Goal: Task Accomplishment & Management: Use online tool/utility

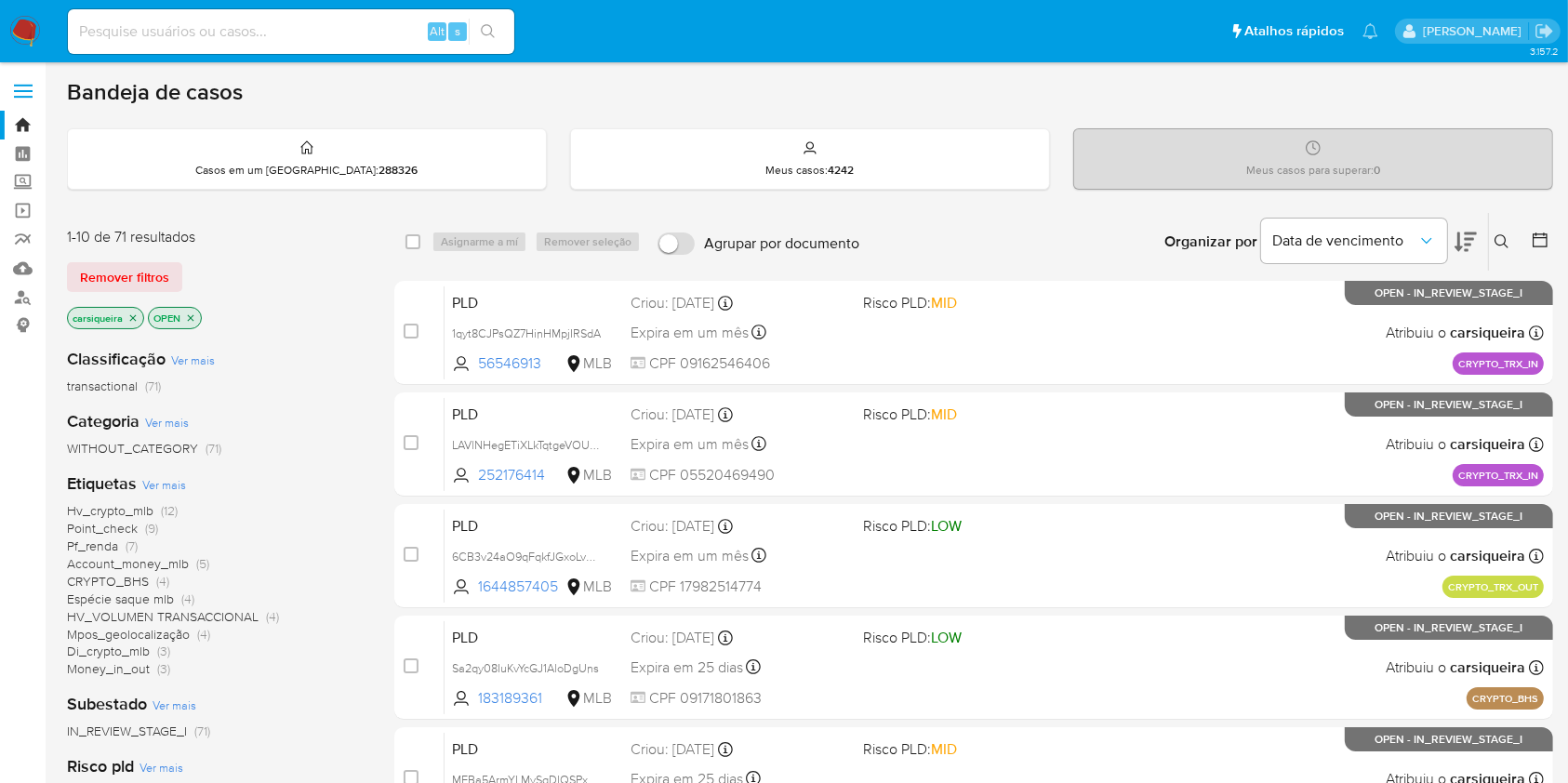
click at [335, 726] on div "IN_REVIEW_STAGE_I (71)" at bounding box center [216, 731] width 298 height 18
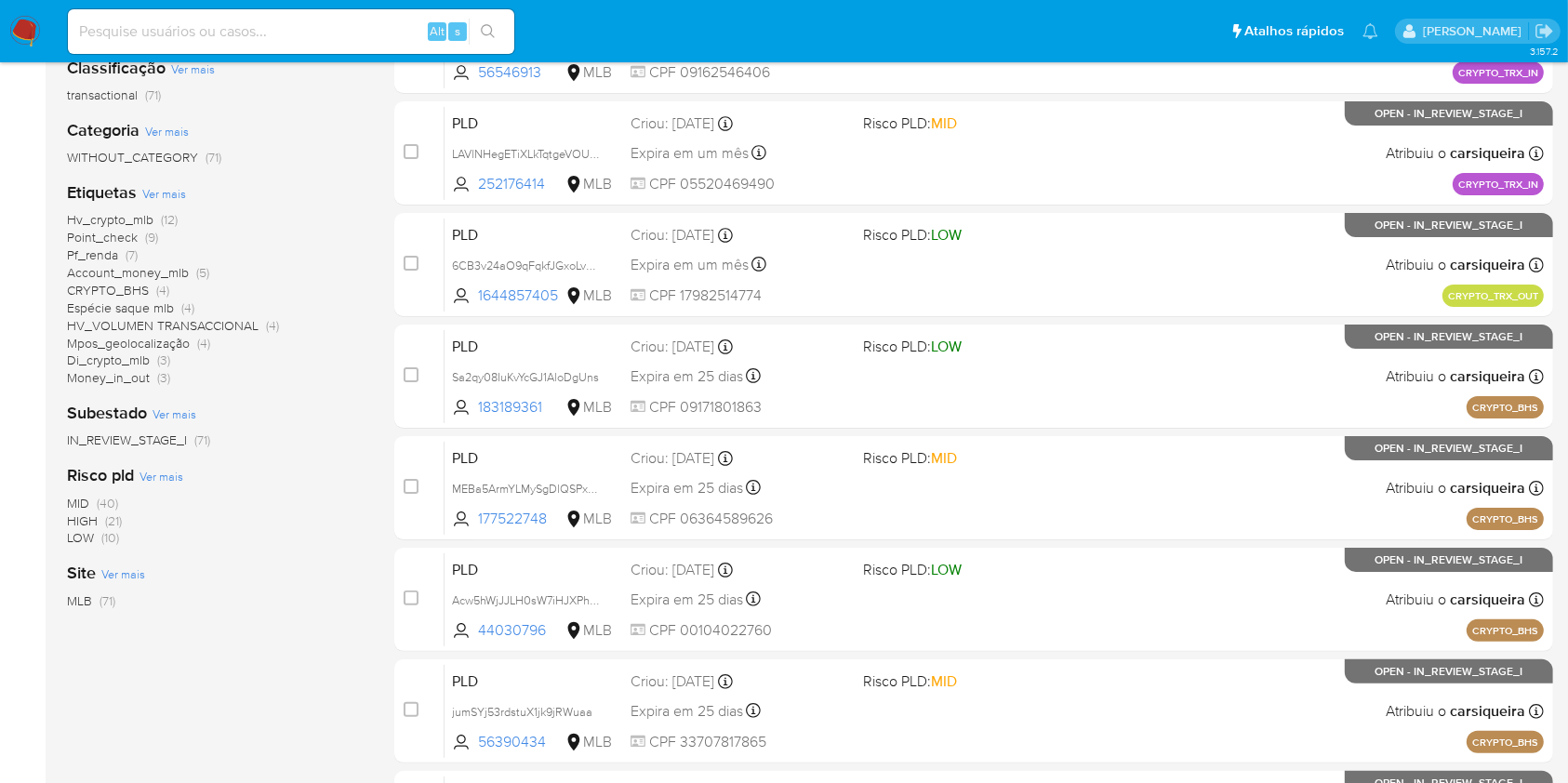
scroll to position [298, 0]
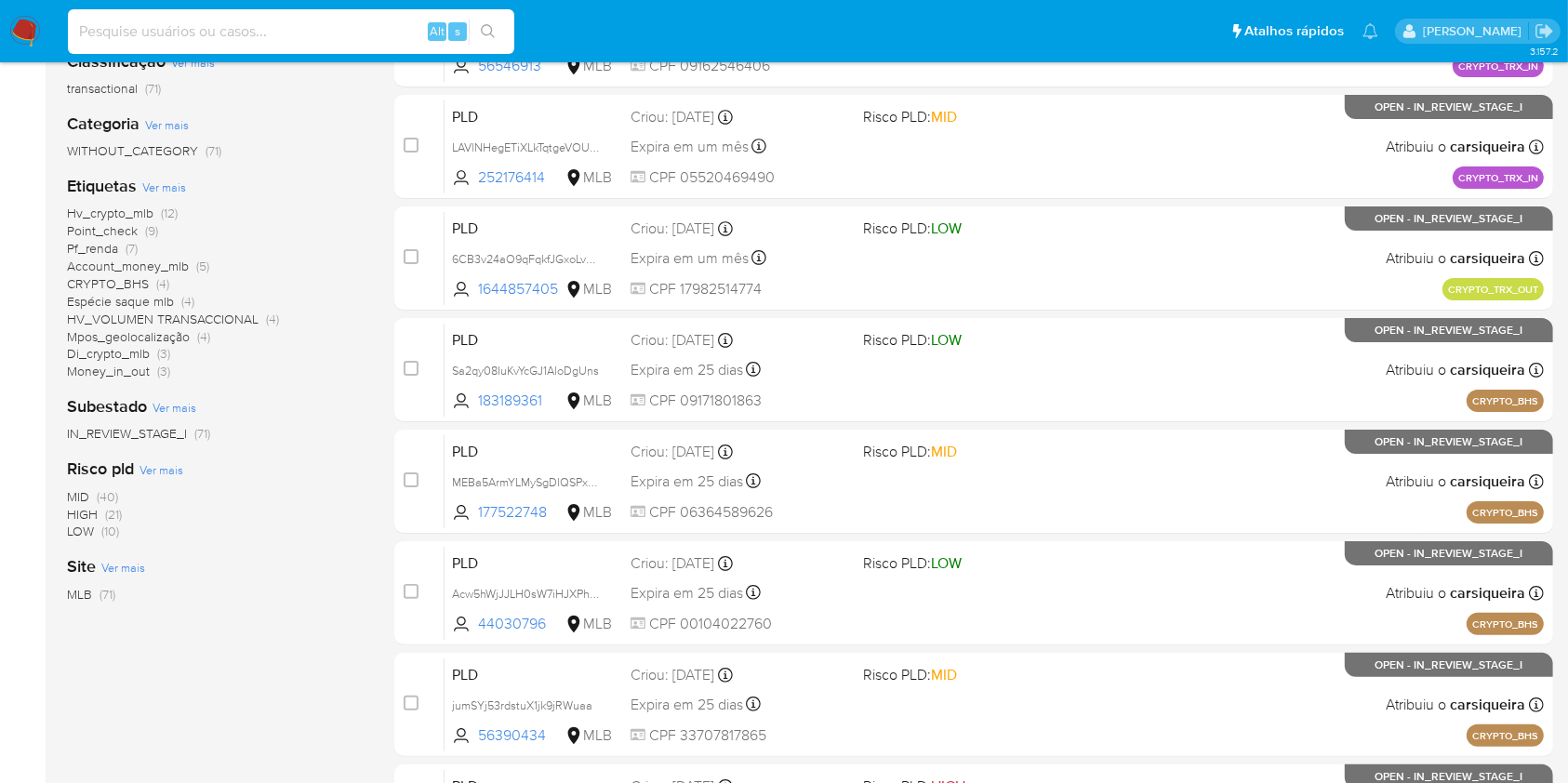
click at [335, 39] on input at bounding box center [291, 32] width 447 height 24
paste input "AMHrezXvOf6AcN5R8O5S4ydA"
type input "AMHrezXvOf6AcN5R8O5S4ydA"
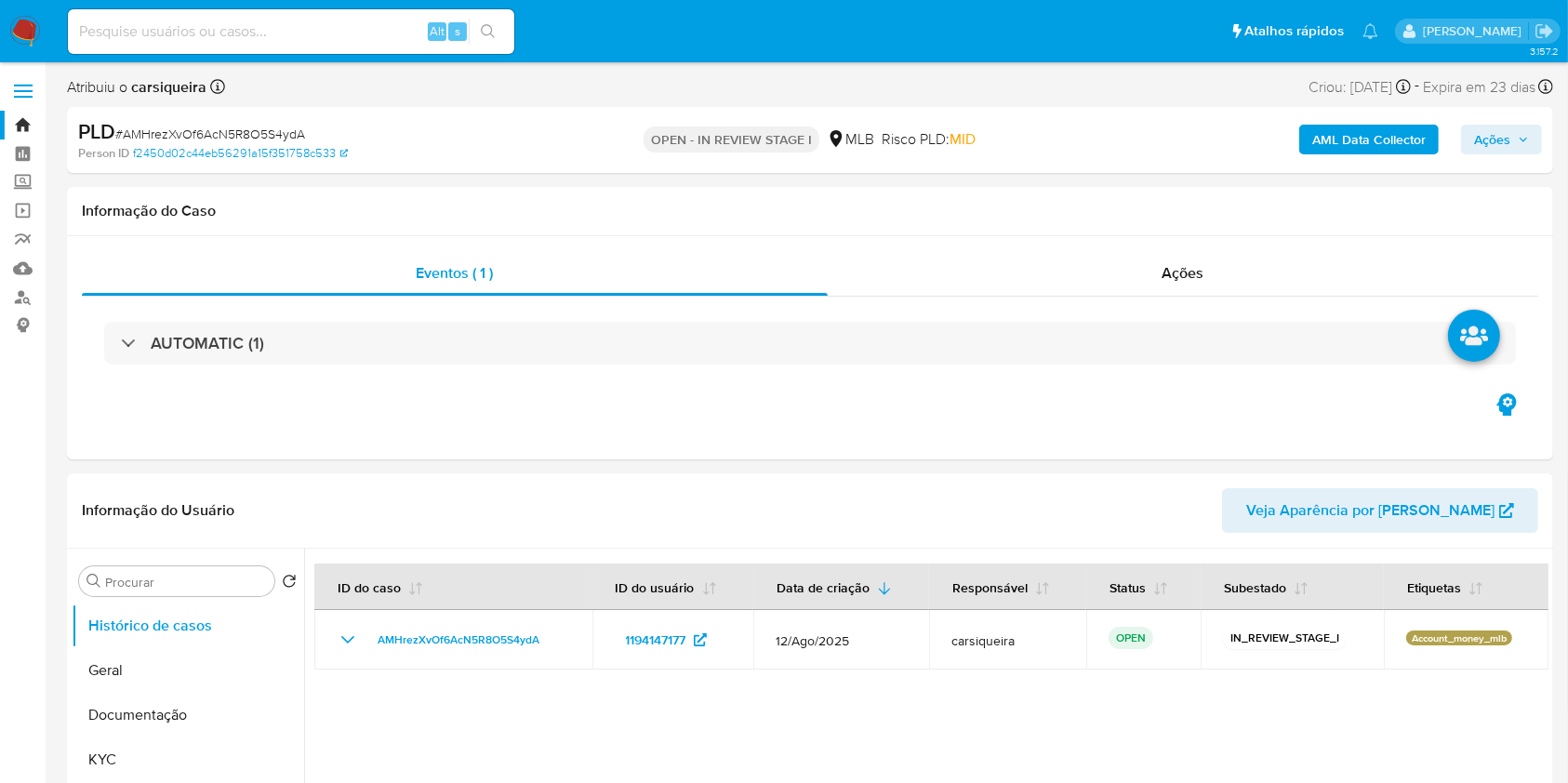
select select "10"
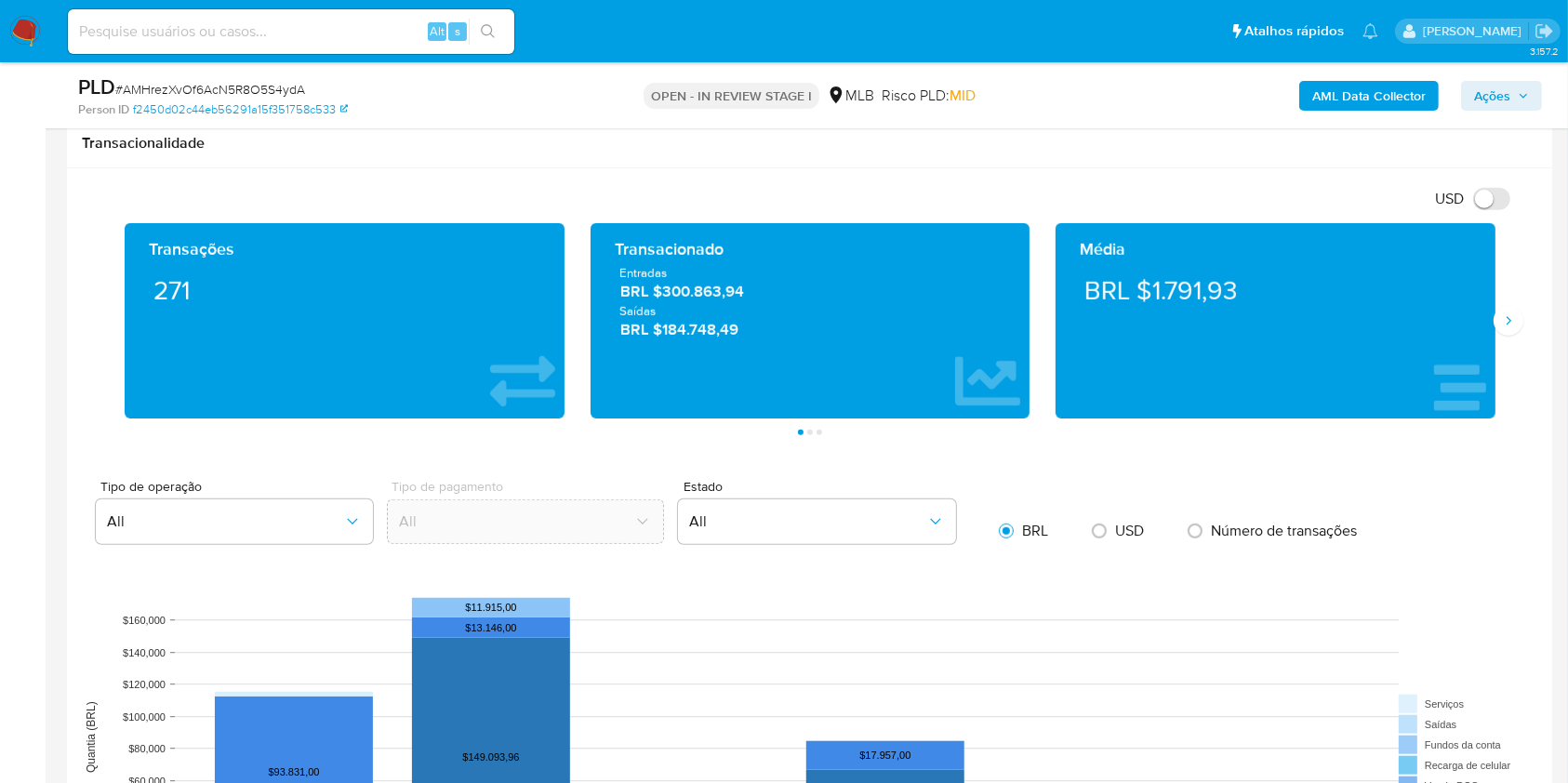
scroll to position [1209, 0]
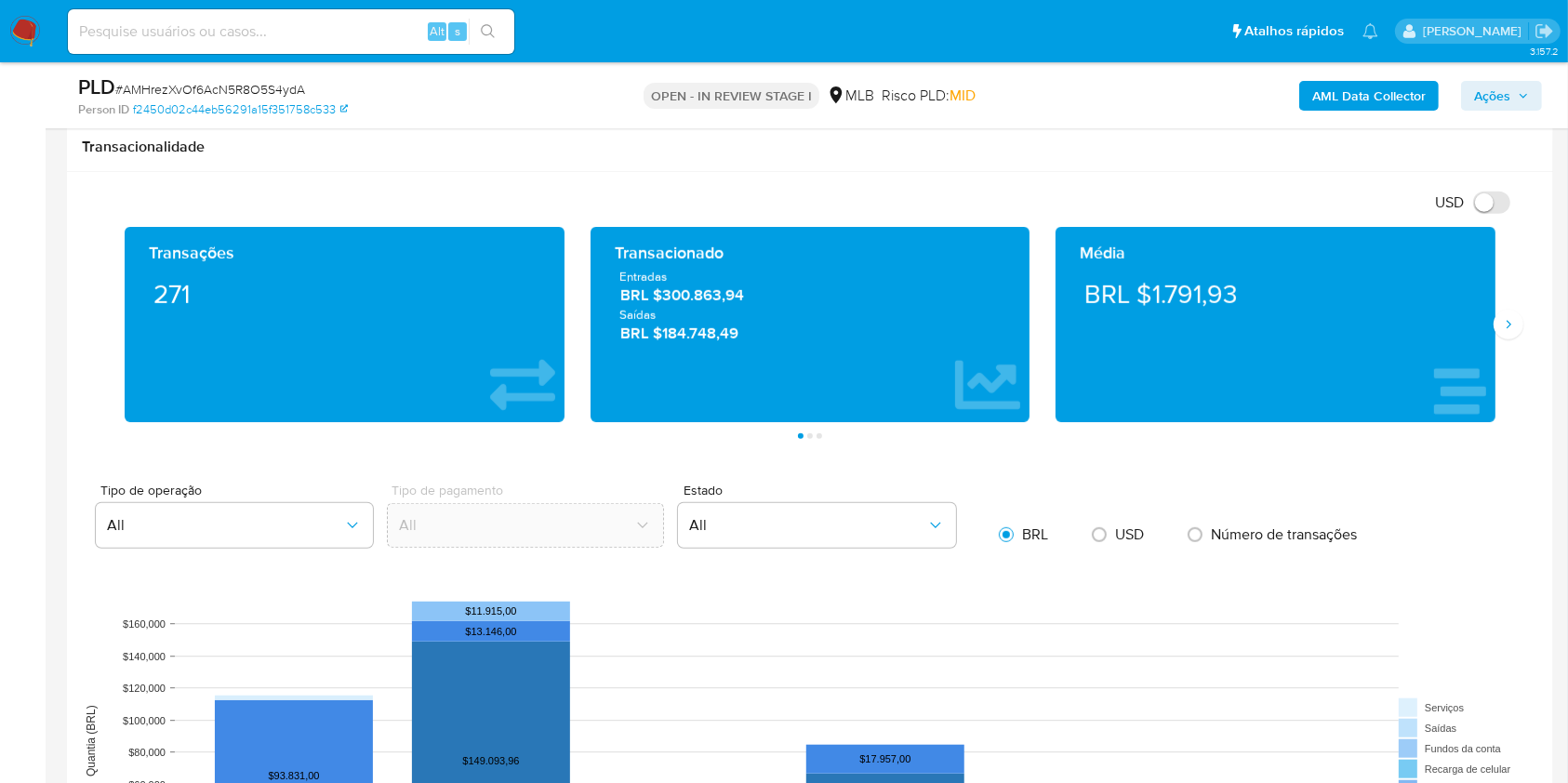
click at [1491, 331] on div "Média BRL $1.791,93" at bounding box center [1275, 324] width 440 height 195
click at [1518, 325] on button "Siguiente" at bounding box center [1509, 325] width 30 height 30
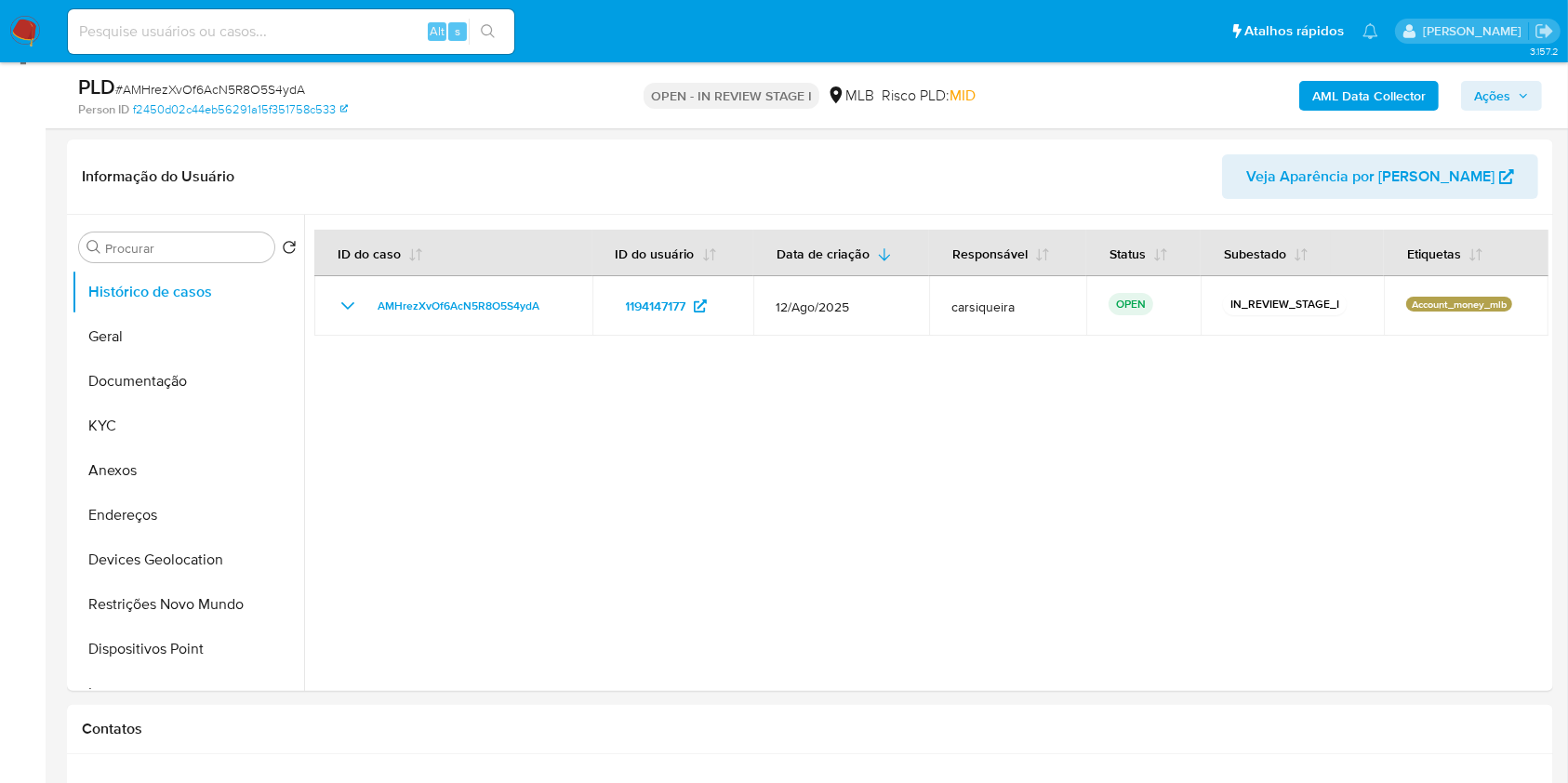
scroll to position [281, 0]
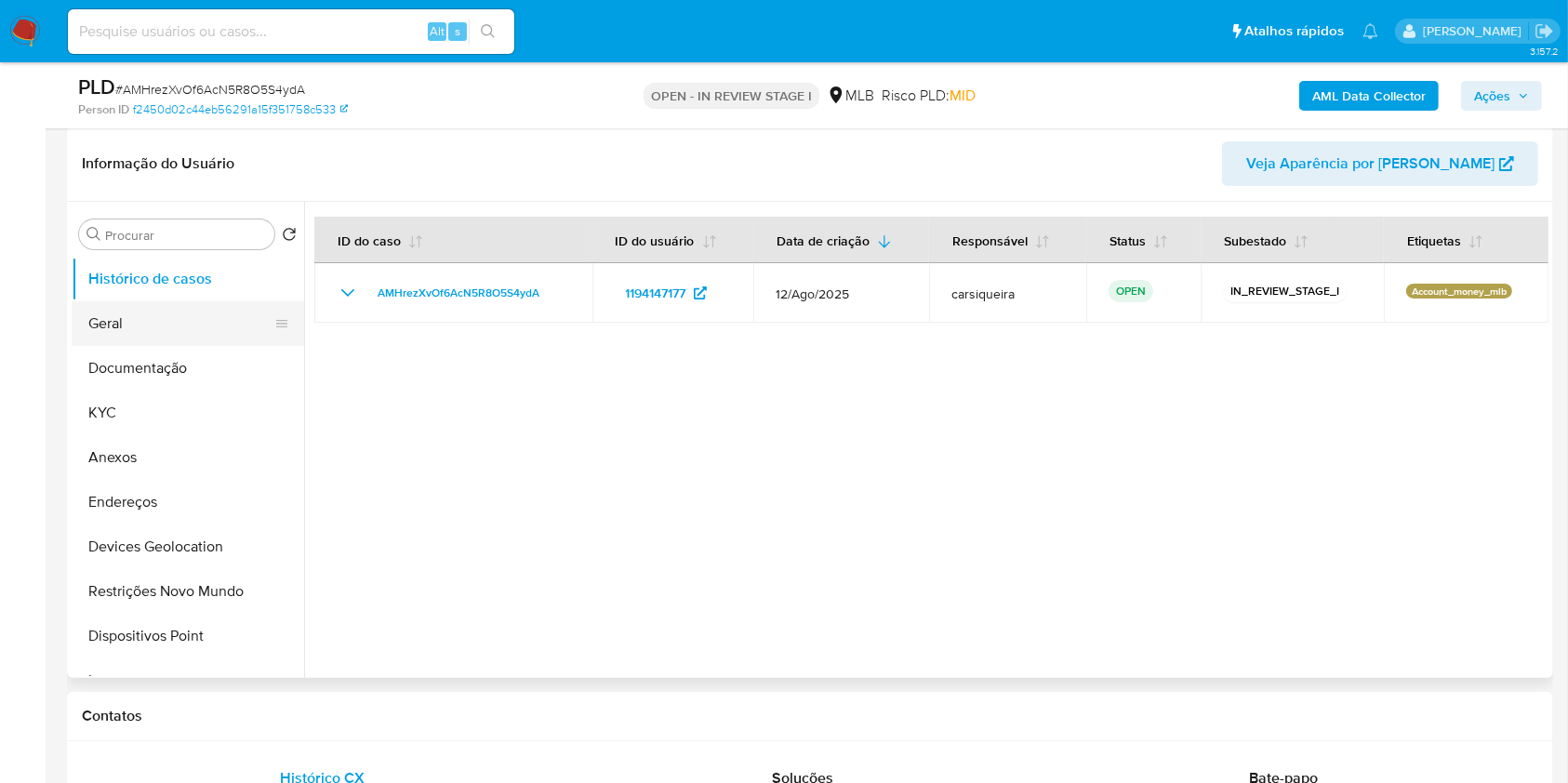
click at [177, 313] on button "Geral" at bounding box center [180, 323] width 218 height 44
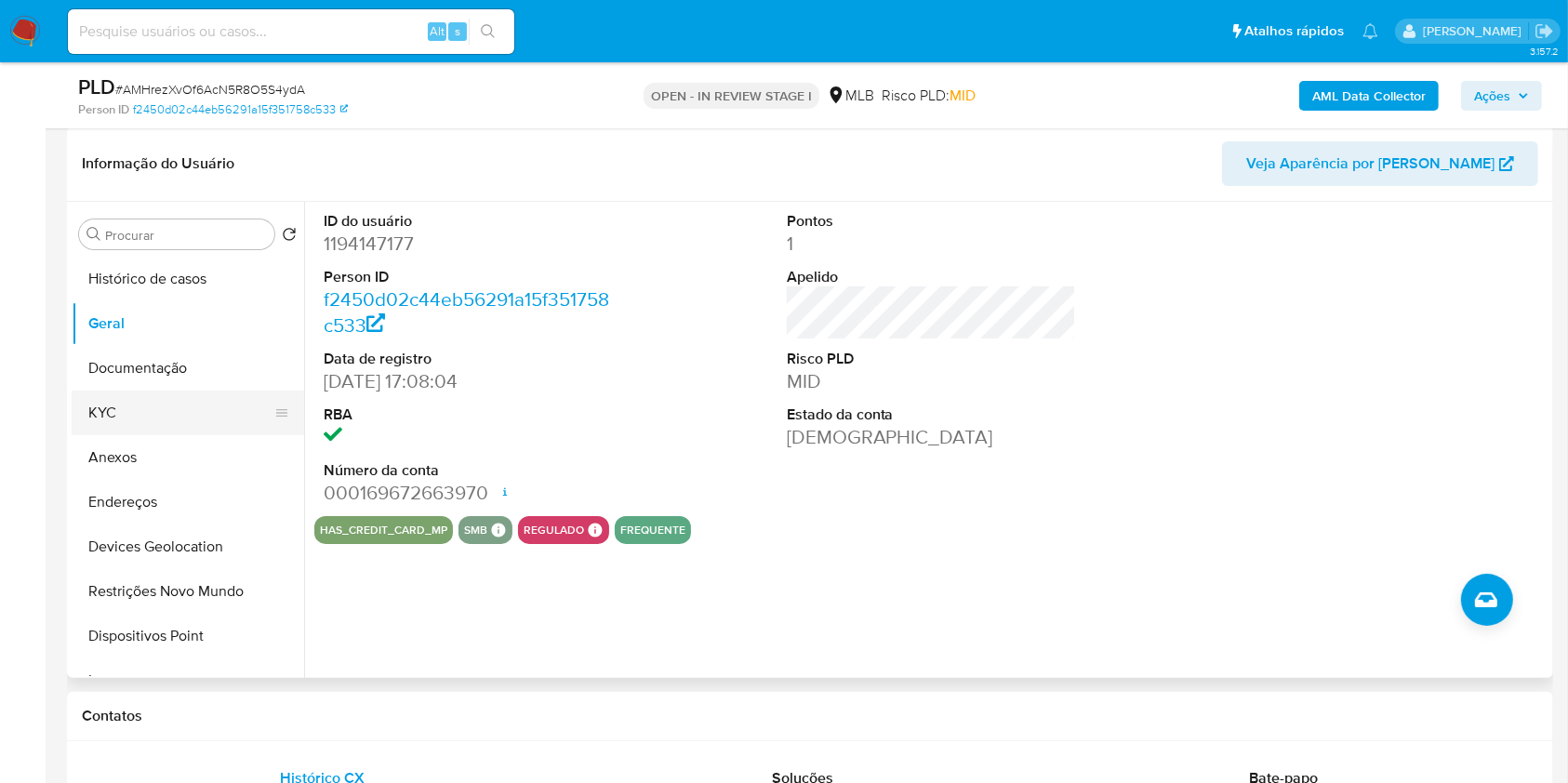
click at [154, 396] on button "KYC" at bounding box center [180, 413] width 218 height 44
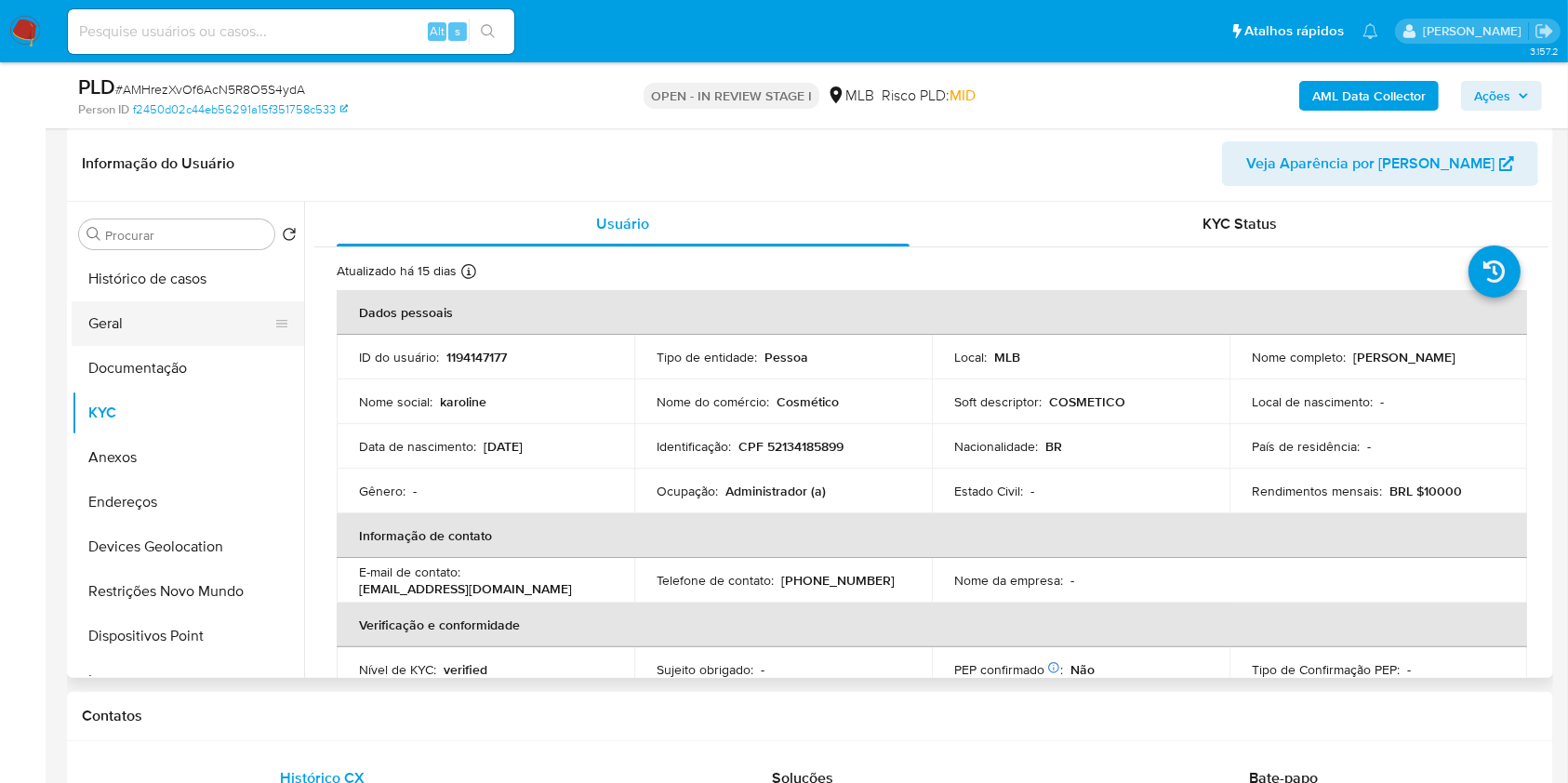
click at [194, 309] on button "Geral" at bounding box center [180, 323] width 218 height 44
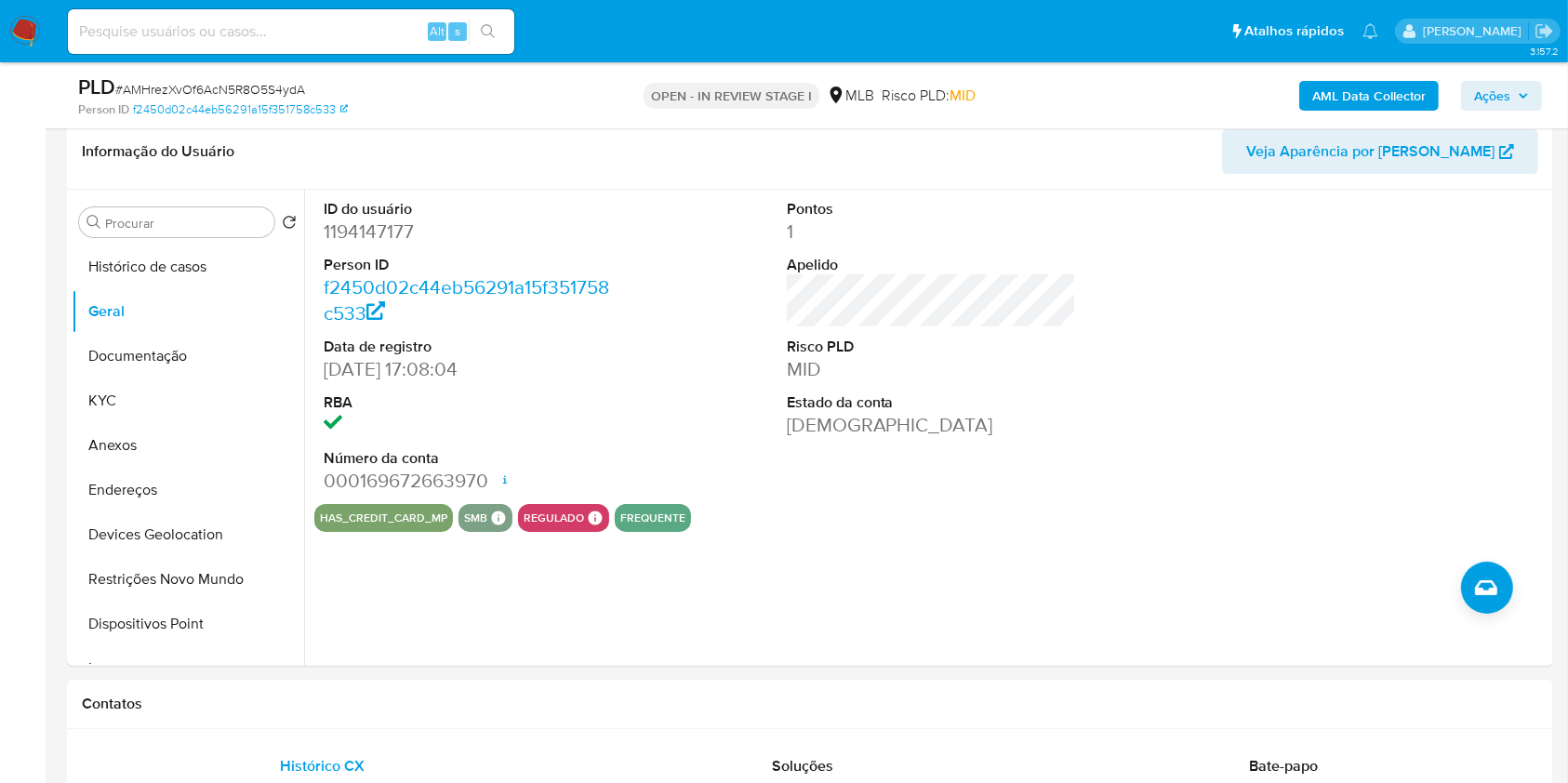
scroll to position [289, 0]
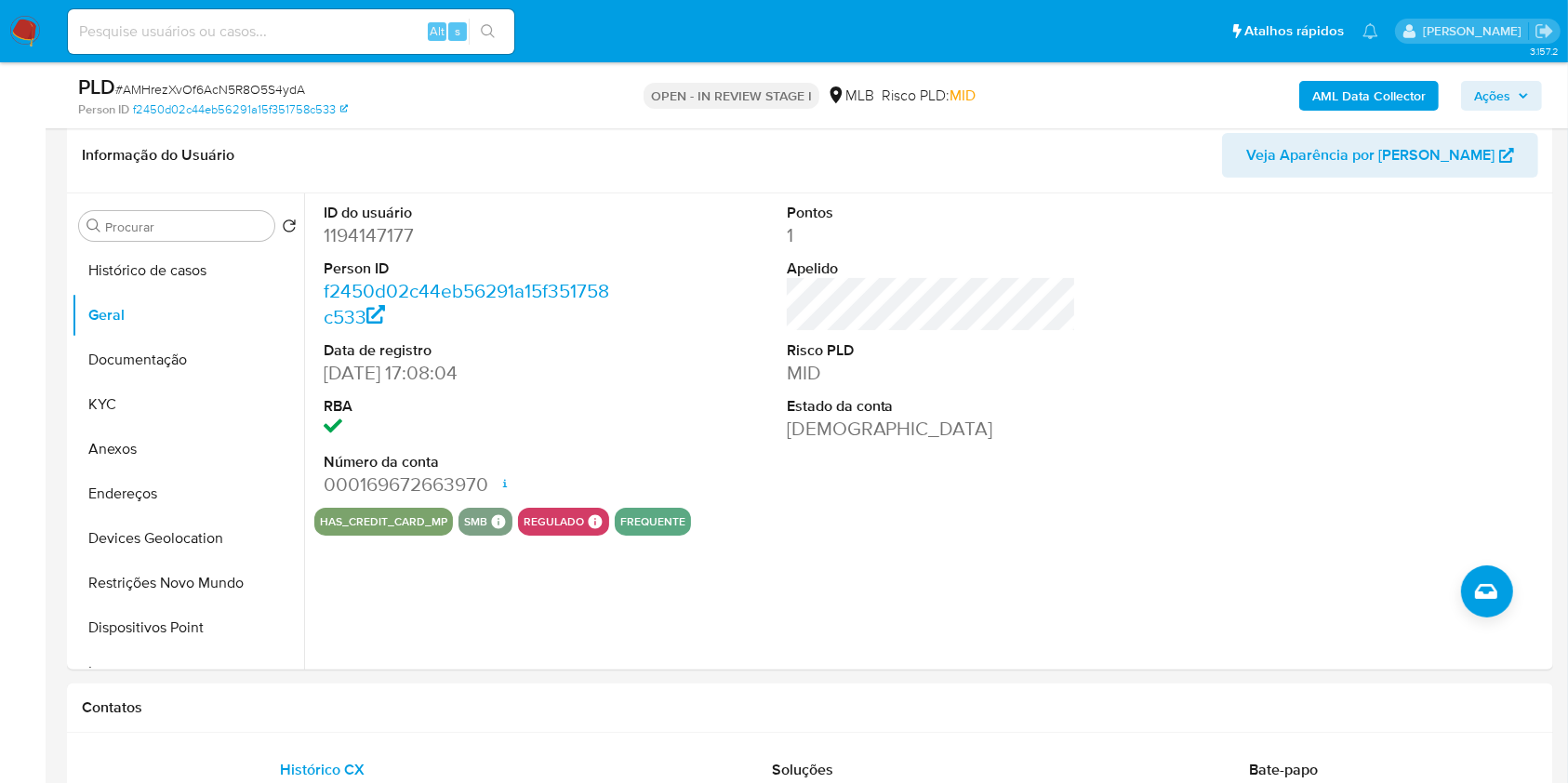
click at [1353, 90] on b "AML Data Collector" at bounding box center [1369, 96] width 113 height 30
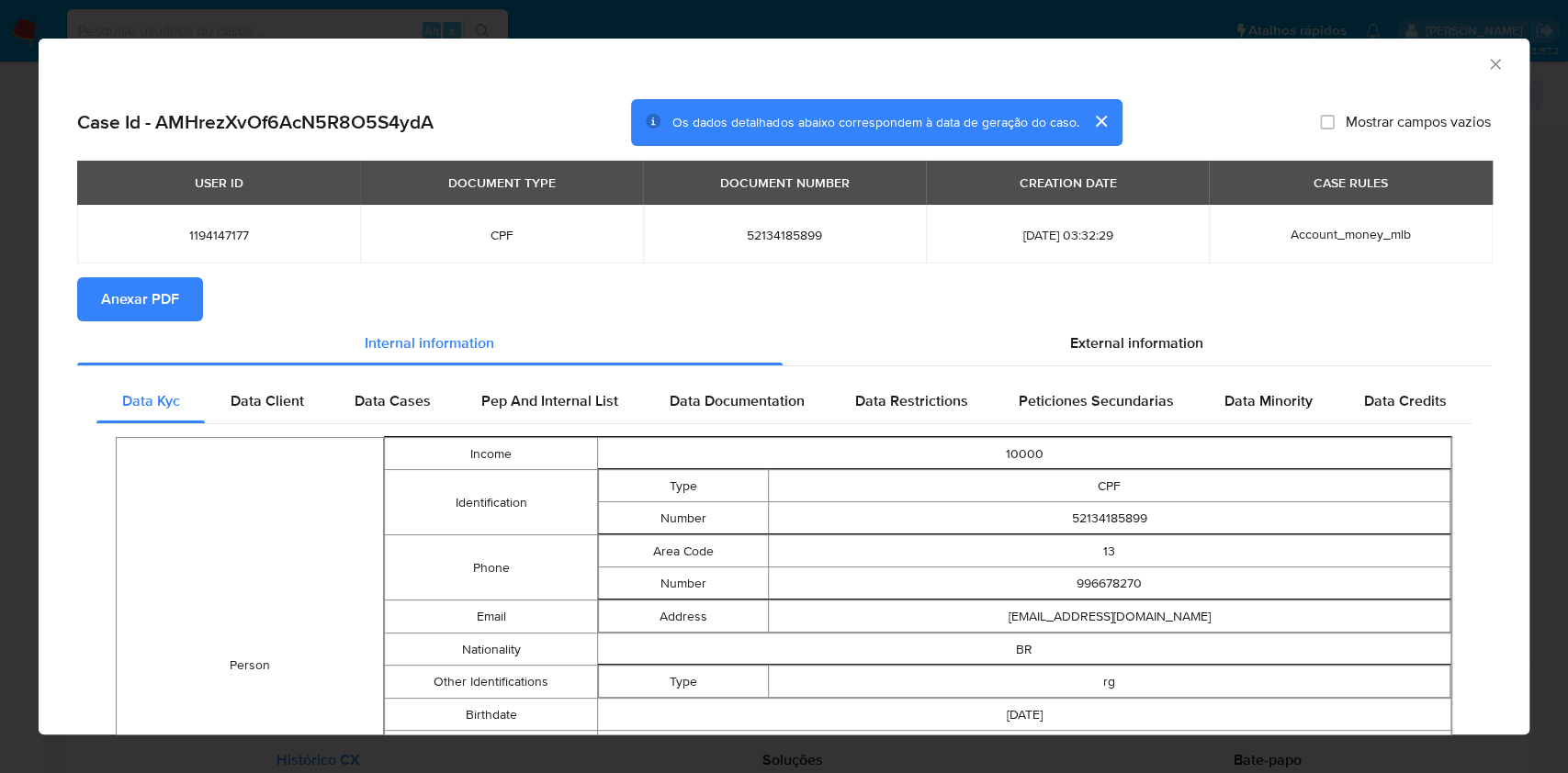
click at [170, 291] on span "Anexar PDF" at bounding box center [141, 299] width 78 height 40
click at [0, 321] on div "AML Data Collector Case Id - AMHrezXvOf6AcN5R8O5S4ydA Os dados detalhados abaix…" at bounding box center [784, 386] width 1568 height 773
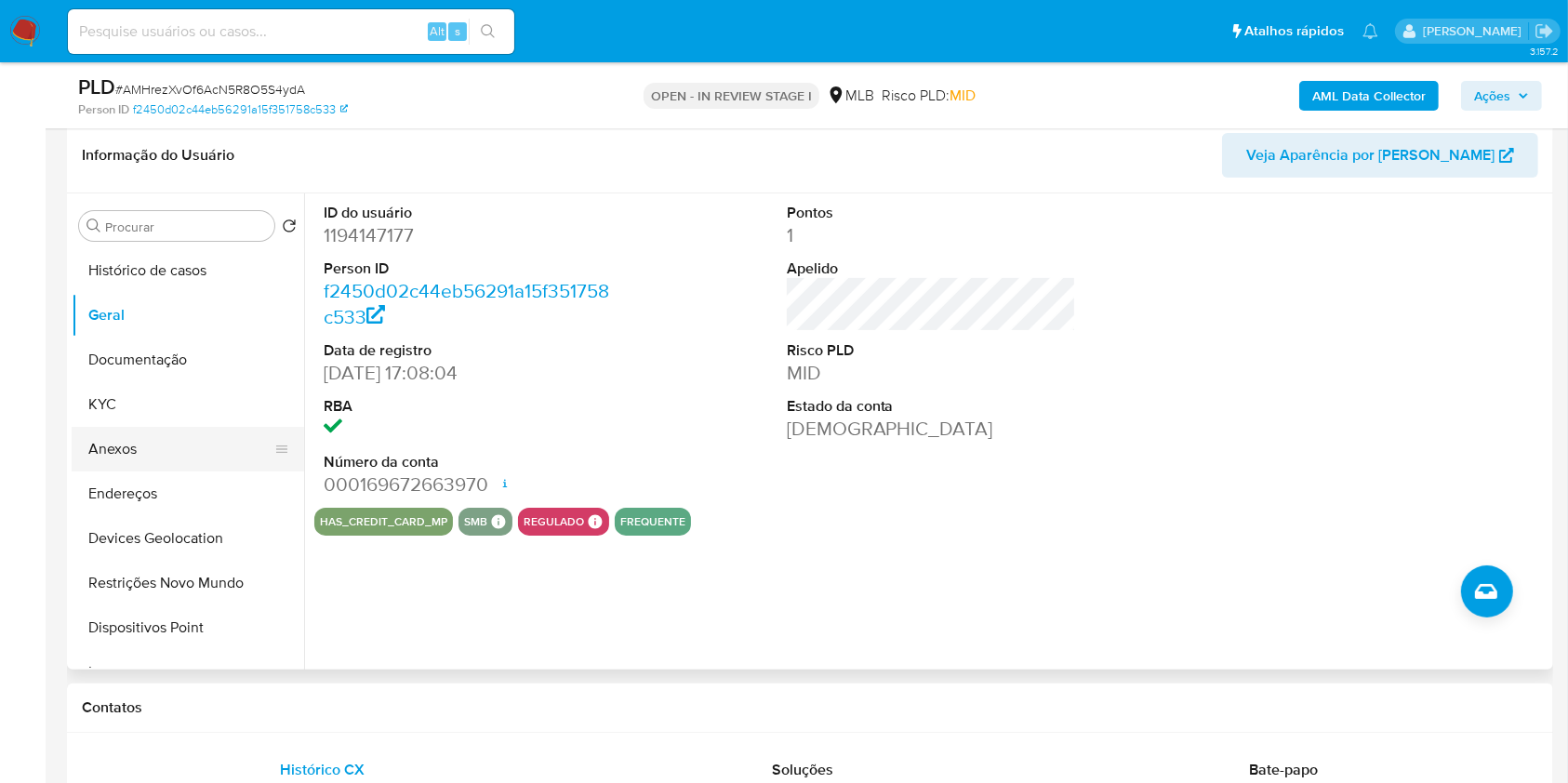
click at [122, 449] on button "Anexos" at bounding box center [180, 449] width 218 height 44
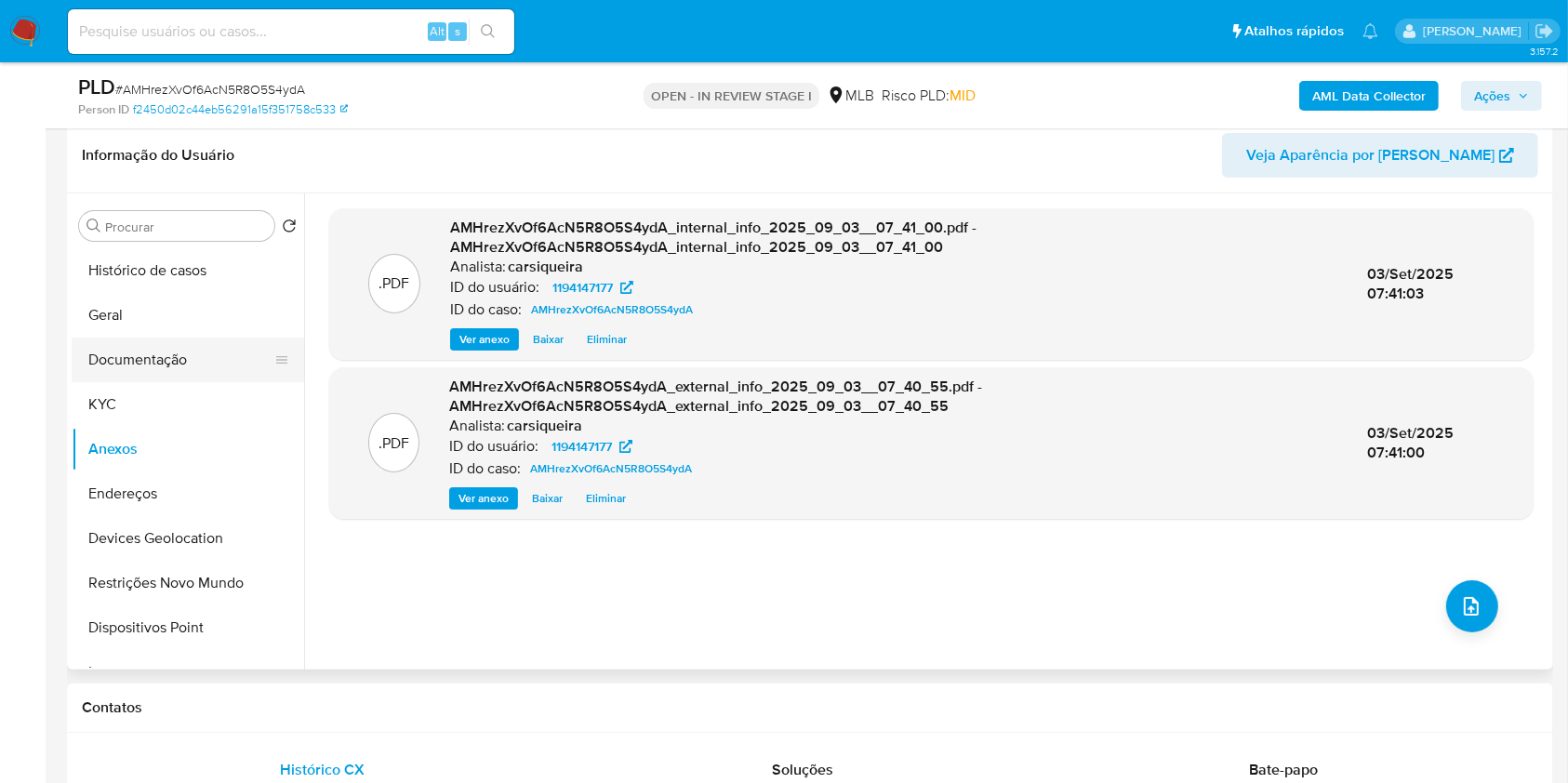
click at [184, 343] on button "Documentação" at bounding box center [180, 359] width 218 height 44
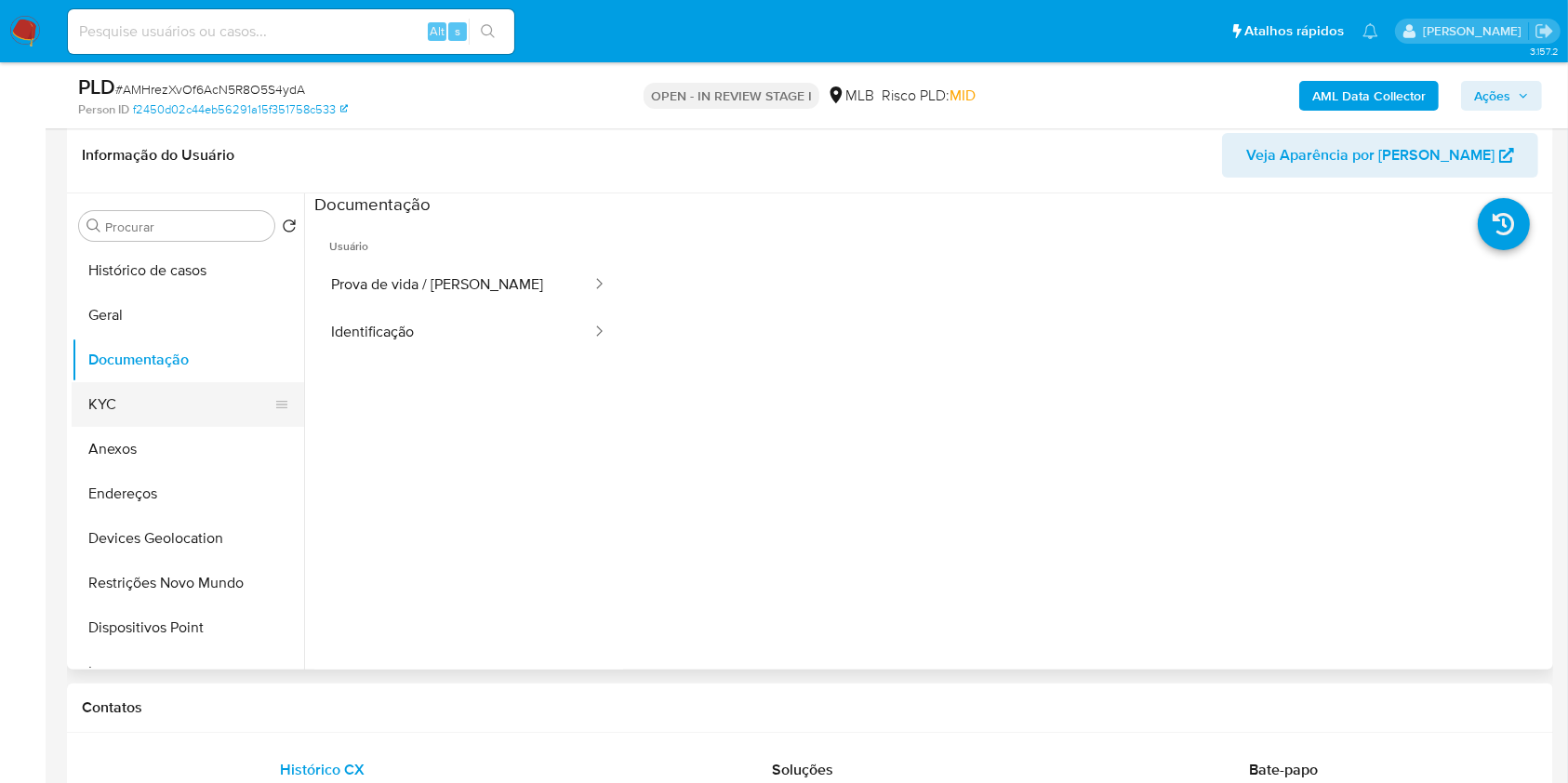
click at [119, 412] on button "KYC" at bounding box center [180, 404] width 218 height 44
